Goal: Entertainment & Leisure: Consume media (video, audio)

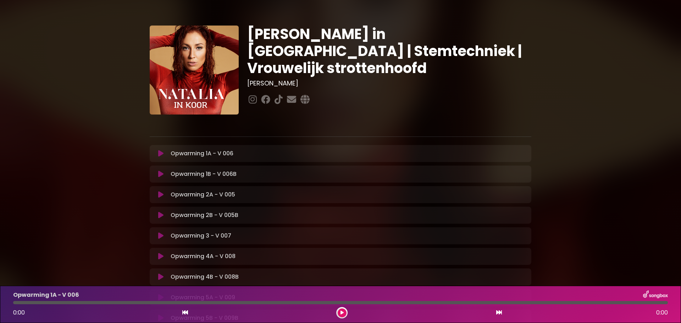
click at [159, 150] on icon at bounding box center [160, 153] width 5 height 7
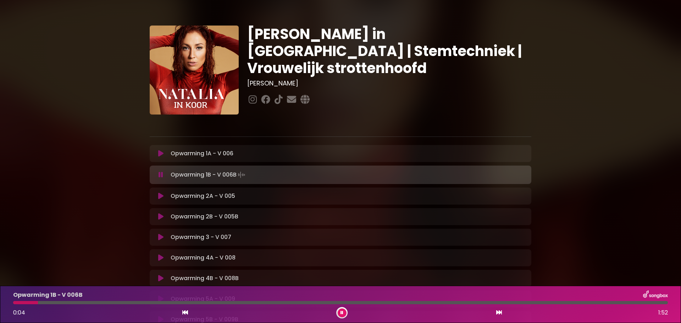
click at [158, 193] on icon at bounding box center [160, 196] width 5 height 7
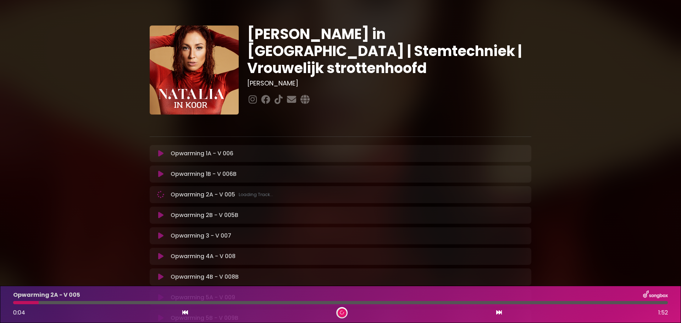
click at [157, 191] on icon at bounding box center [160, 194] width 7 height 7
click at [157, 190] on icon at bounding box center [160, 194] width 9 height 9
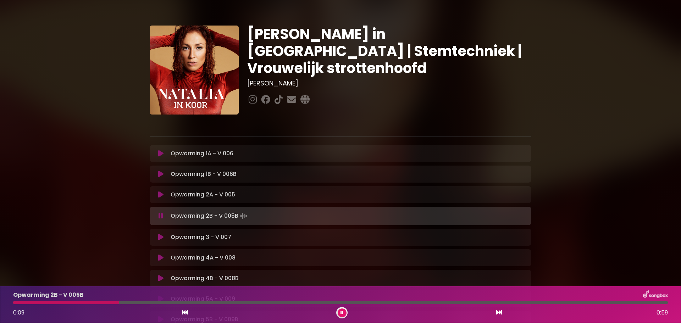
click at [162, 233] on div "Opwarming 3 - V 007 Loading Track..." at bounding box center [340, 237] width 373 height 9
click at [158, 234] on icon at bounding box center [160, 237] width 5 height 7
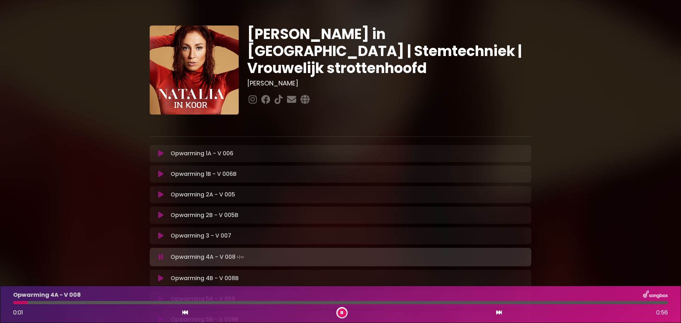
click at [159, 248] on div "Opwarming 4A - V 008 Loading Track... Your Feedback" at bounding box center [341, 257] width 382 height 18
click at [160, 254] on icon at bounding box center [161, 257] width 5 height 7
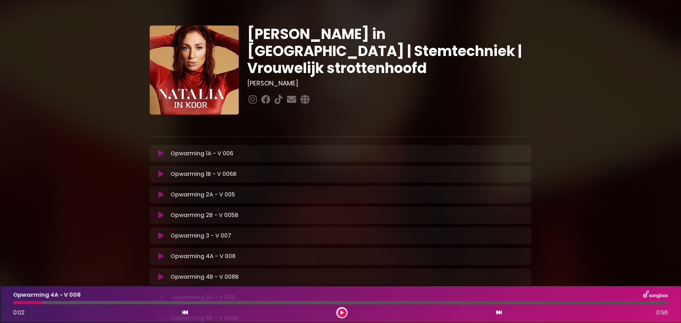
click at [209, 252] on p "Opwarming 4A - V 008 Loading Track..." at bounding box center [203, 256] width 65 height 9
click at [158, 253] on icon at bounding box center [160, 256] width 5 height 7
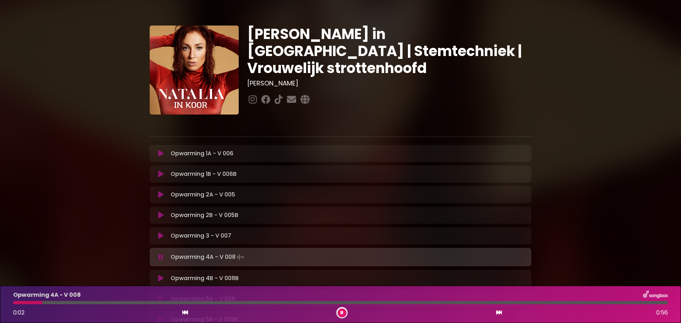
click at [159, 254] on icon at bounding box center [161, 257] width 5 height 7
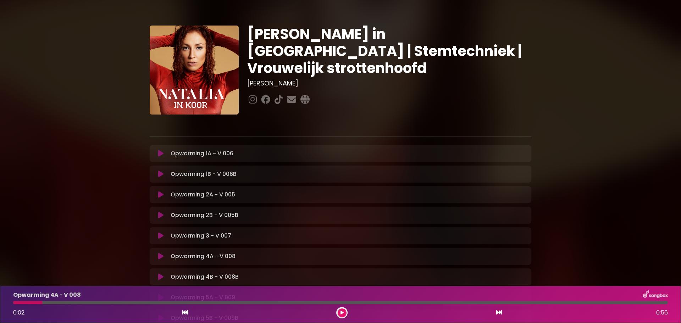
click at [339, 314] on button at bounding box center [342, 313] width 9 height 9
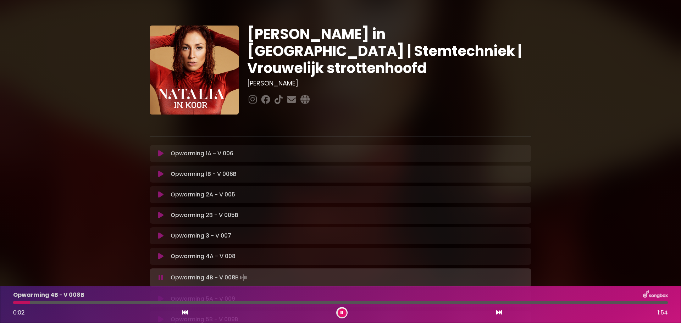
click at [160, 295] on icon at bounding box center [160, 298] width 5 height 7
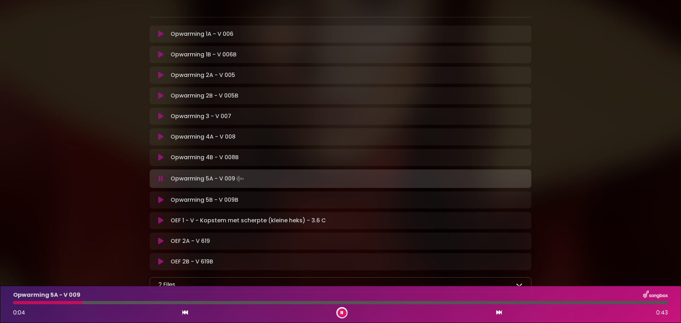
scroll to position [126, 0]
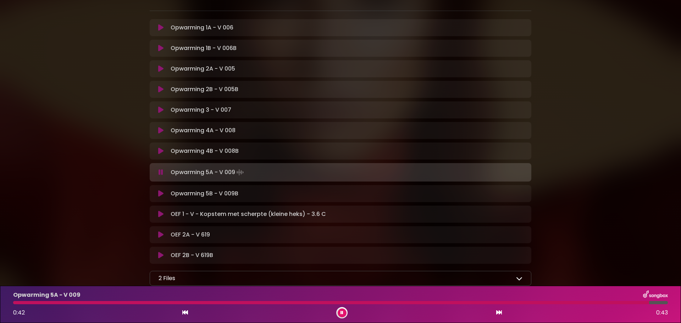
click at [155, 190] on button at bounding box center [161, 193] width 14 height 7
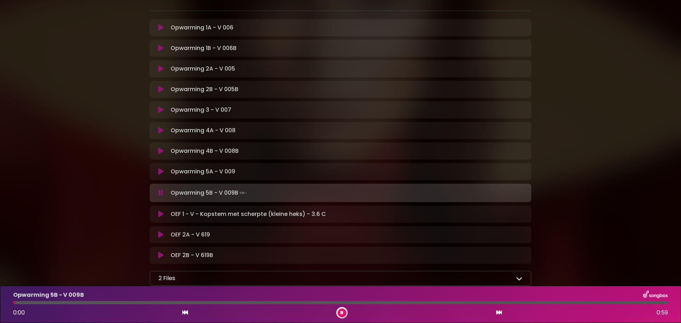
click at [155, 189] on button at bounding box center [161, 192] width 14 height 7
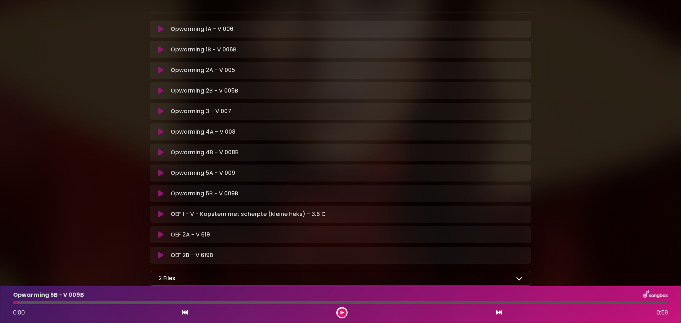
click at [155, 190] on button at bounding box center [161, 193] width 14 height 7
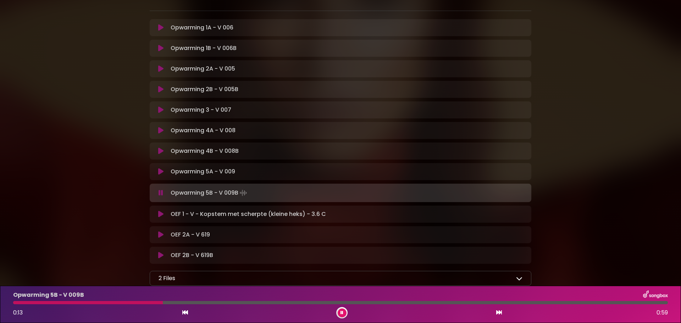
click at [171, 210] on p "OEF 1 - V - Kopstem met scherpte (kleine heks) - 3.6 C Loading Track..." at bounding box center [248, 214] width 155 height 9
click at [158, 211] on icon at bounding box center [160, 214] width 5 height 7
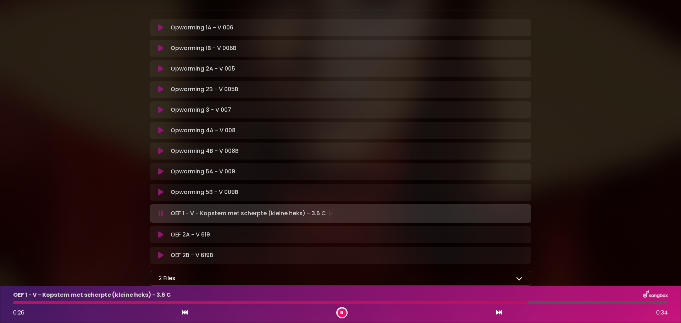
click at [159, 231] on icon at bounding box center [160, 234] width 5 height 7
